Goal: Check status: Check status

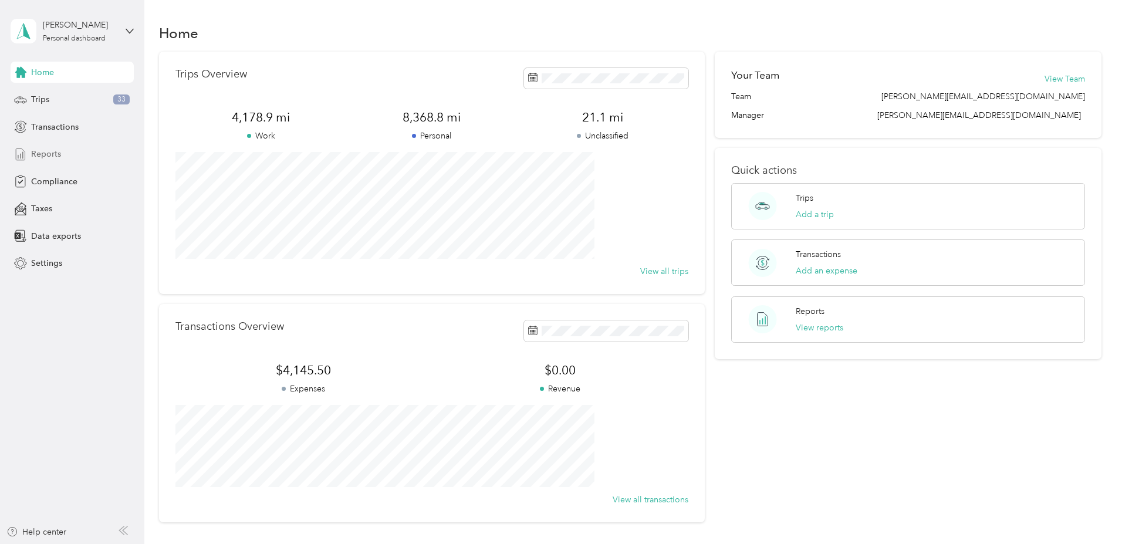
click at [52, 153] on span "Reports" at bounding box center [46, 154] width 30 height 12
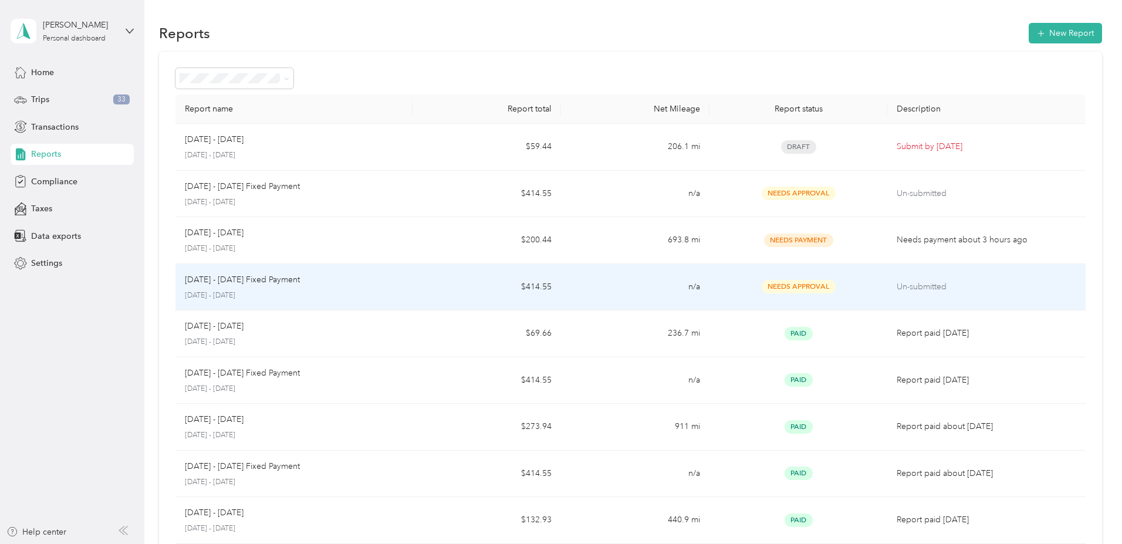
click at [355, 292] on p "[DATE] - [DATE]" at bounding box center [294, 295] width 218 height 11
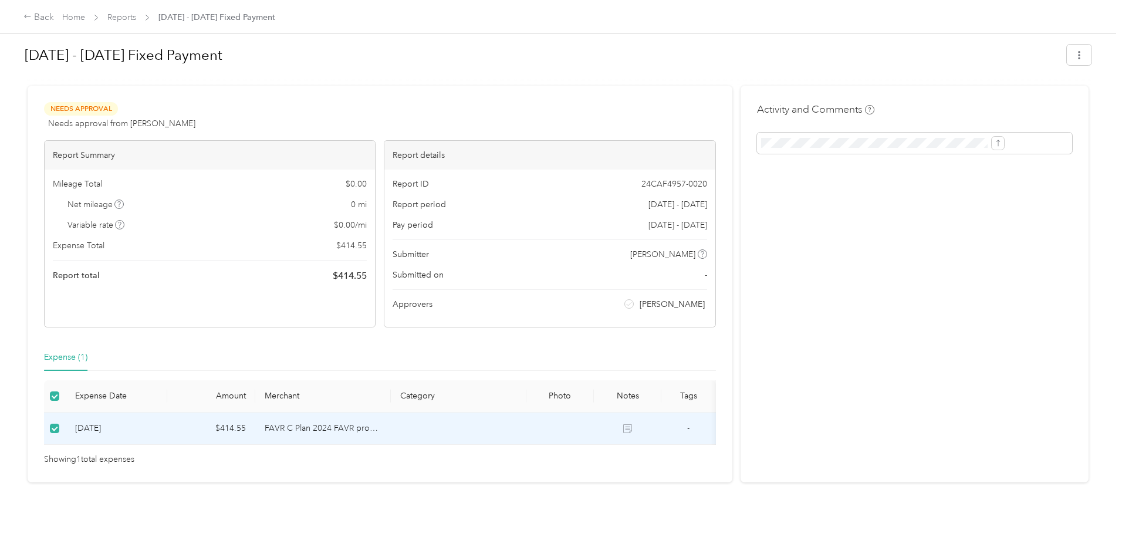
scroll to position [0, 38]
